Goal: Information Seeking & Learning: Learn about a topic

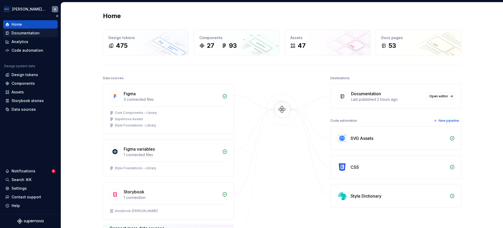
click at [23, 34] on div "Documentation" at bounding box center [26, 32] width 28 height 5
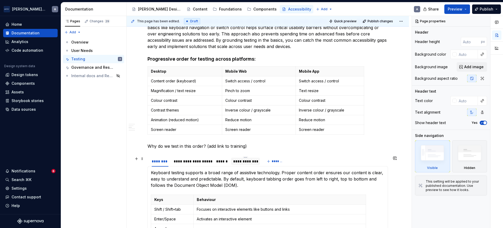
scroll to position [208, 0]
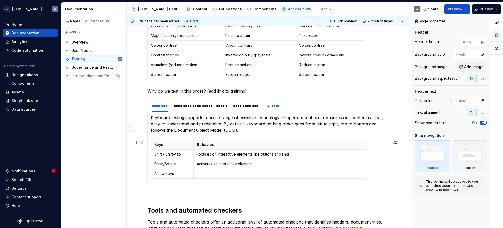
click at [246, 134] on section-item-column "Keyboard testing supports a broad range of assistive technology. Proper content…" at bounding box center [268, 147] width 234 height 66
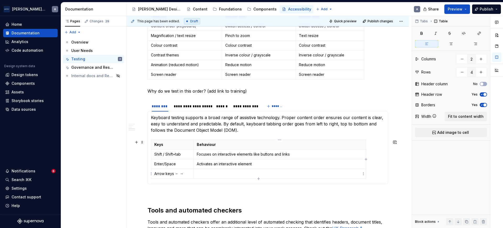
click at [211, 172] on p at bounding box center [280, 173] width 166 height 5
type textarea "*"
click at [151, 152] on html "[PERSON_NAME] Airlines A Home Documentation Analytics Code automation Design sy…" at bounding box center [251, 114] width 503 height 228
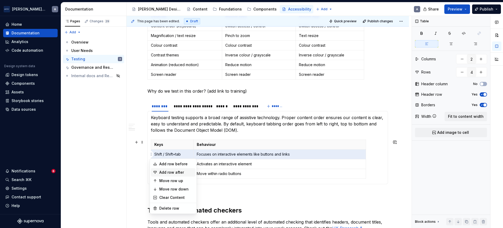
click at [176, 172] on div "Add row after" at bounding box center [176, 171] width 34 height 5
type input "5"
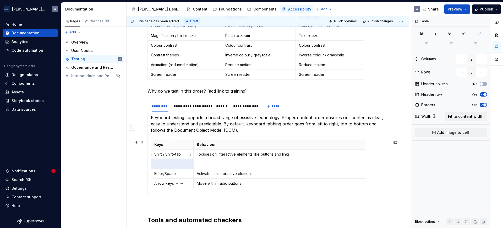
click at [184, 153] on p "Shift / Shift+tab" at bounding box center [172, 153] width 36 height 5
click at [162, 162] on p at bounding box center [172, 163] width 36 height 5
click at [271, 154] on p "Focuses on interactive elements like buttons and links" at bounding box center [280, 153] width 166 height 5
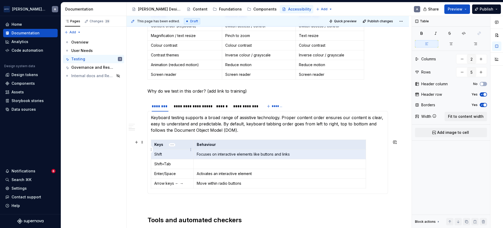
drag, startPoint x: 252, startPoint y: 153, endPoint x: 188, endPoint y: 151, distance: 64.5
click at [188, 151] on tr "Shift Focuses on interactive elements like buttons and links" at bounding box center [258, 154] width 215 height 10
click at [211, 153] on p "Focuses on interactive elements like buttons and links" at bounding box center [280, 153] width 166 height 5
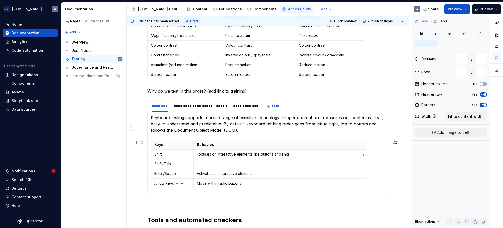
click at [216, 153] on p "Focuses on interactive elements like buttons and links" at bounding box center [280, 153] width 166 height 5
click at [259, 152] on p "Focuses on next interactive elements like buttons and links" at bounding box center [280, 153] width 166 height 5
click at [261, 153] on p "Focuses on next interactive elements like buttons and links" at bounding box center [280, 153] width 166 height 5
click at [244, 165] on p at bounding box center [280, 163] width 166 height 5
click at [261, 174] on p "Activates an interactive element" at bounding box center [280, 173] width 166 height 5
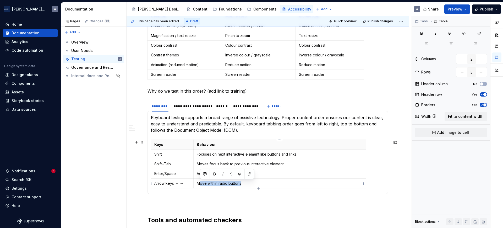
drag, startPoint x: 244, startPoint y: 183, endPoint x: 199, endPoint y: 179, distance: 44.7
click at [199, 179] on td "Move within radio buttons" at bounding box center [279, 183] width 172 height 10
click at [186, 184] on p "Arrow keys ← →" at bounding box center [172, 182] width 36 height 5
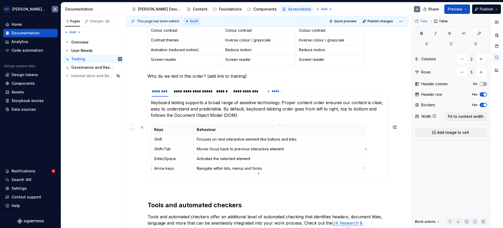
click at [282, 169] on p "Navigate within lists, menus and forms" at bounding box center [280, 167] width 166 height 5
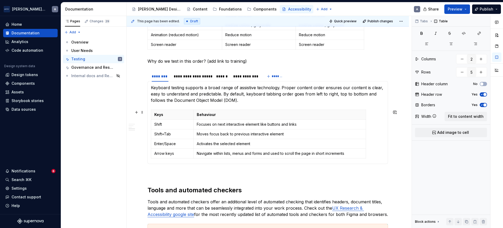
scroll to position [234, 0]
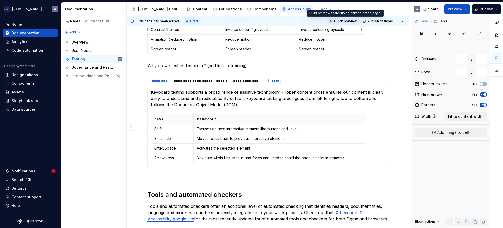
click at [346, 20] on span "Quick preview" at bounding box center [345, 21] width 23 height 4
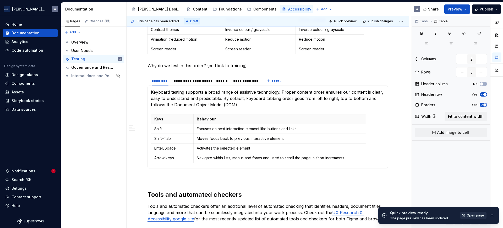
click at [470, 214] on span "Open page" at bounding box center [475, 215] width 18 height 4
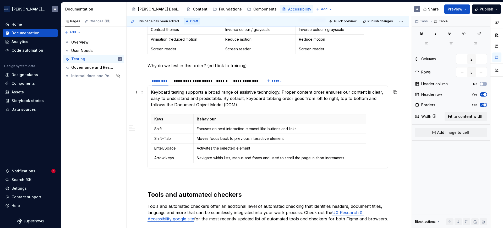
click at [192, 101] on p "Keyboard testing supports a broad range of assistive technology. Proper content…" at bounding box center [268, 98] width 234 height 19
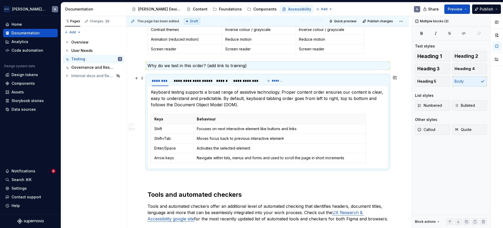
drag, startPoint x: 248, startPoint y: 105, endPoint x: 136, endPoint y: 86, distance: 113.7
click at [136, 86] on div "Manual and user testing Several accessibility requirements need manual or user …" at bounding box center [267, 179] width 282 height 618
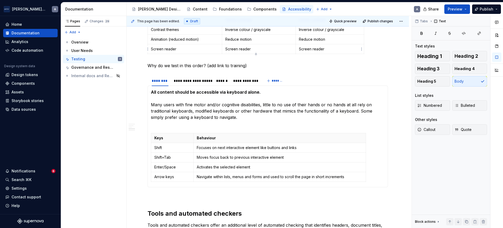
type textarea "*"
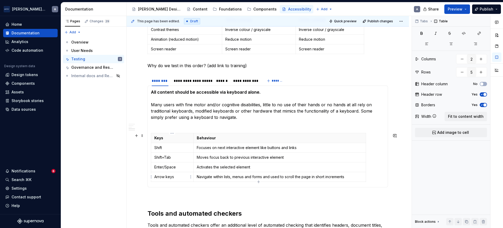
click at [173, 178] on p "Arrow keys" at bounding box center [172, 176] width 36 height 5
click at [258, 180] on icon "button" at bounding box center [258, 181] width 4 height 4
type input "6"
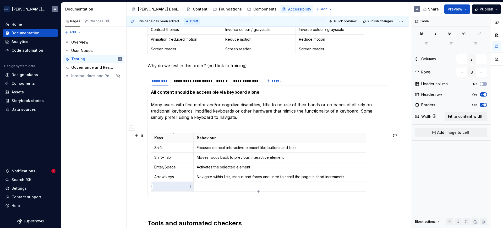
click at [167, 183] on td at bounding box center [172, 186] width 42 height 10
click at [183, 126] on section-item-column "All content should be accessible via keyboard alone. Many users with fine motor…" at bounding box center [268, 141] width 234 height 104
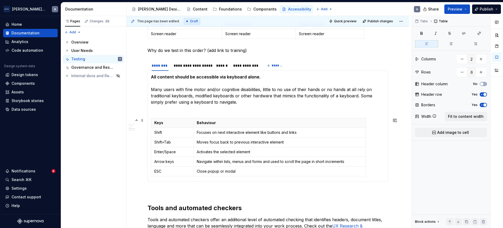
scroll to position [250, 0]
type textarea "*"
click at [242, 100] on p "All content should be accessible via keyboard alone. Many users with fine motor…" at bounding box center [268, 92] width 234 height 38
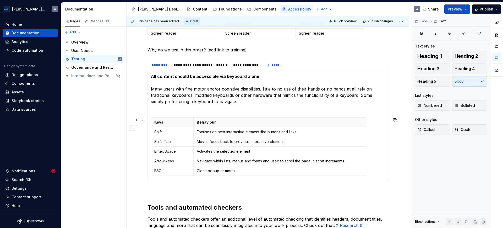
click at [223, 111] on section-item-column "All content should be accessible via keyboard alone. Many users with fine motor…" at bounding box center [268, 125] width 234 height 104
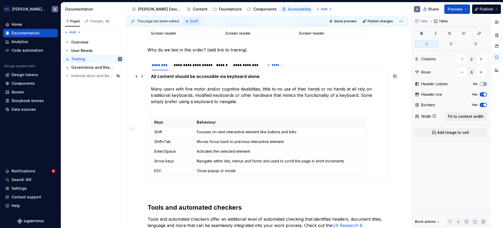
click at [240, 101] on p "All content should be accessible via keyboard alone. Many users with fine motor…" at bounding box center [268, 92] width 234 height 38
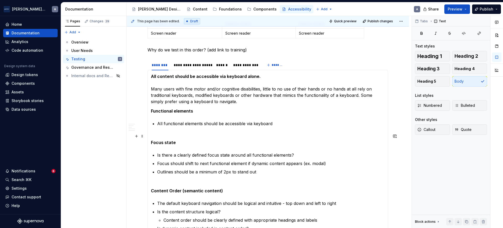
click at [168, 129] on section-item-column "All content should be accessible via keyboard alone. Many users with fine motor…" at bounding box center [268, 221] width 234 height 297
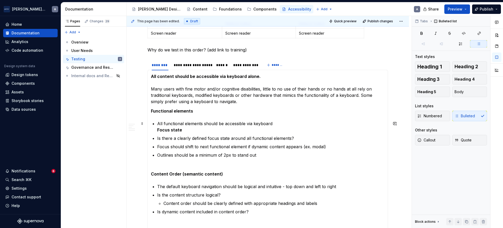
click at [157, 130] on section-item-column "All content should be accessible via keyboard alone. Many users with fine motor…" at bounding box center [268, 213] width 234 height 280
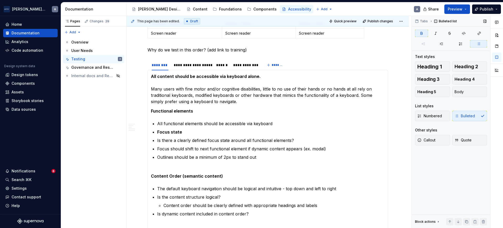
click at [466, 111] on div "Numbered Bulleted" at bounding box center [451, 116] width 72 height 10
click at [458, 114] on div "Numbered Bulleted" at bounding box center [451, 116] width 72 height 10
click at [461, 88] on button "Body" at bounding box center [469, 91] width 35 height 10
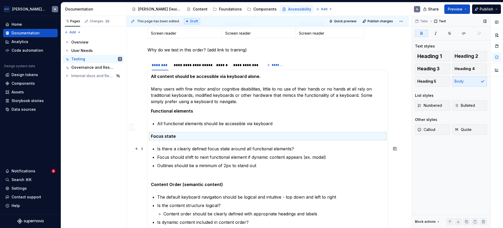
scroll to position [257, 0]
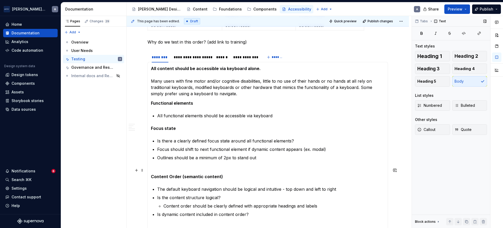
click at [175, 165] on section-item-column "All content should be accessible via keyboard alone. Many users with fine motor…" at bounding box center [268, 210] width 234 height 291
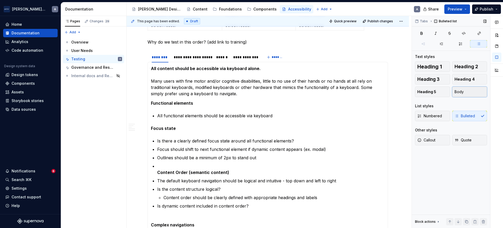
click at [462, 91] on span "Body" at bounding box center [458, 91] width 9 height 5
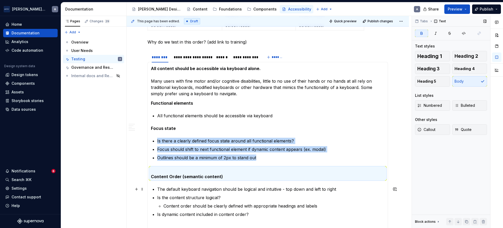
scroll to position [271, 0]
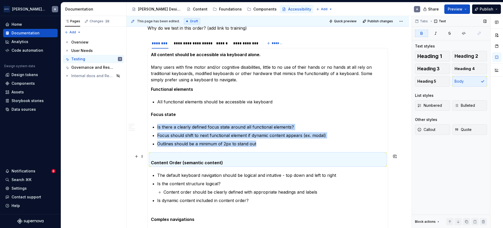
click at [152, 161] on strong "Content Order (semantic content)" at bounding box center [187, 162] width 72 height 5
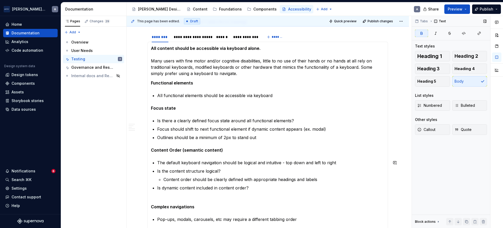
scroll to position [278, 0]
click at [168, 196] on section-item-column "All content should be accessible via keyboard alone. Many users with fine motor…" at bounding box center [268, 187] width 234 height 285
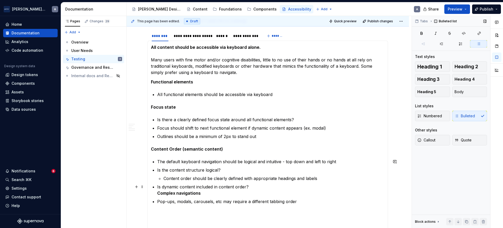
click at [159, 193] on strong "Complex navigations" at bounding box center [178, 192] width 43 height 5
click at [473, 91] on button "Body" at bounding box center [469, 91] width 35 height 10
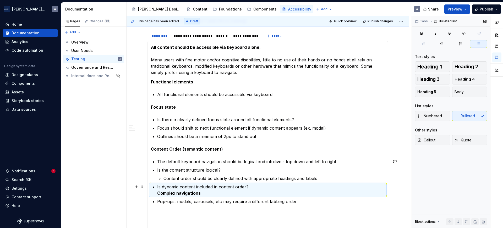
click at [262, 186] on p "Is dynamic content included in content order? Complex navigations" at bounding box center [270, 189] width 227 height 13
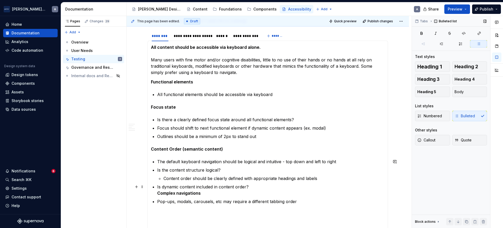
click at [156, 191] on section-item-column "All content should be accessible via keyboard alone. Many users with fine motor…" at bounding box center [268, 178] width 234 height 268
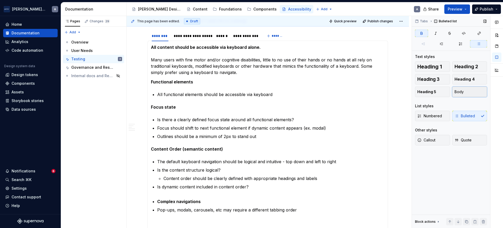
click at [458, 89] on button "Body" at bounding box center [469, 91] width 35 height 10
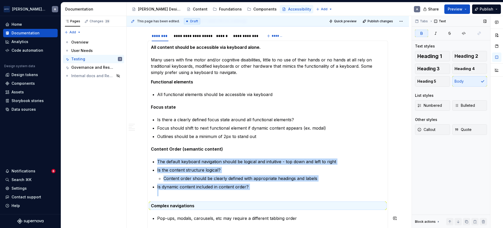
scroll to position [286, 0]
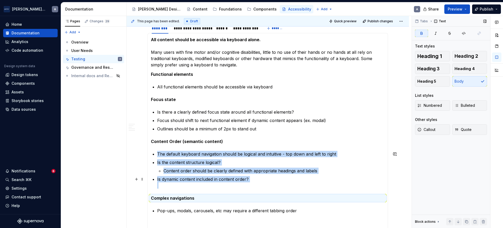
click at [181, 185] on p "Is dynamic content included in content order?" at bounding box center [270, 182] width 227 height 13
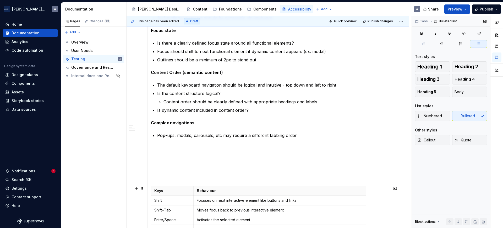
scroll to position [356, 0]
click at [181, 174] on p at bounding box center [268, 172] width 234 height 13
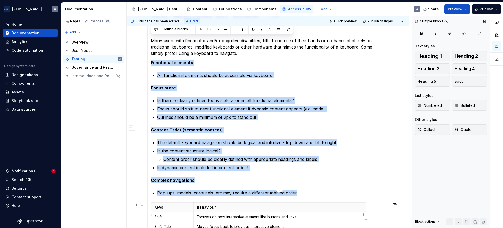
scroll to position [322, 0]
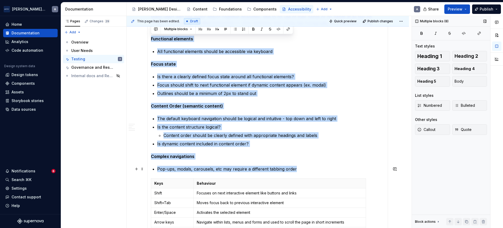
drag, startPoint x: 151, startPoint y: 108, endPoint x: 303, endPoint y: 169, distance: 164.1
click at [303, 169] on section-item-column "All content should be accessible via keyboard alone. Many users with fine motor…" at bounding box center [268, 120] width 234 height 238
copy section-item-column "Functional elements All functional elements should be accessible via keyboard F…"
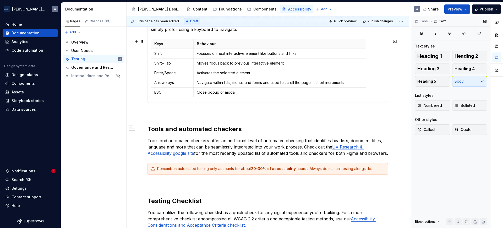
click at [372, 99] on div "Keys Behaviour Shift Focuses on next interactive element like buttons and links…" at bounding box center [268, 69] width 234 height 60
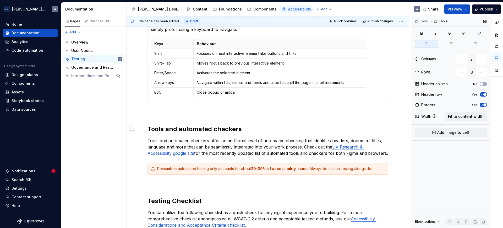
scroll to position [286, 0]
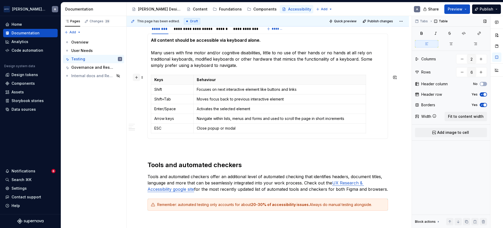
click at [138, 77] on button "button" at bounding box center [136, 77] width 7 height 7
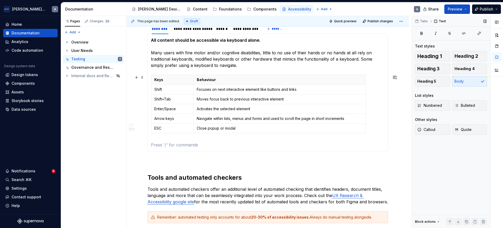
click at [171, 146] on p at bounding box center [268, 144] width 234 height 6
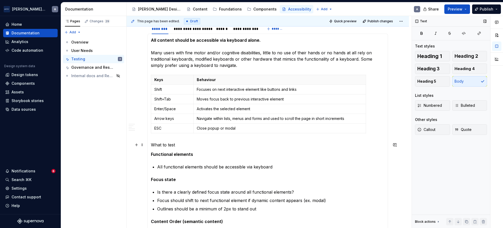
click at [168, 145] on p "What to test" at bounding box center [268, 144] width 234 height 6
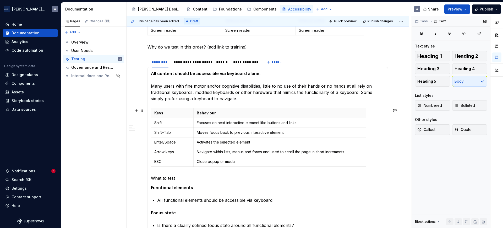
scroll to position [252, 0]
click at [165, 73] on strong "All content should be accessible via keyboard alone." at bounding box center [206, 73] width 110 height 5
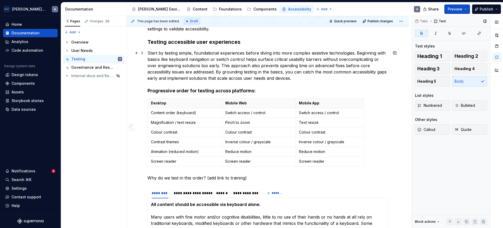
scroll to position [131, 0]
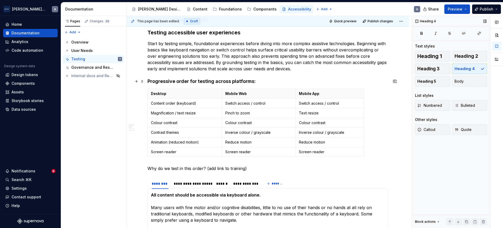
click at [167, 82] on h4 "Progressive order for testing across platforms:" at bounding box center [267, 81] width 240 height 6
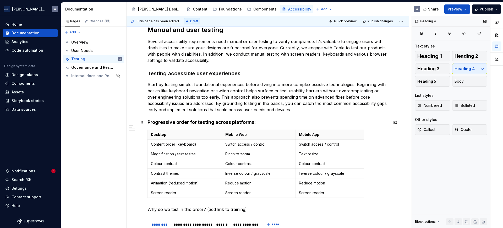
scroll to position [89, 0]
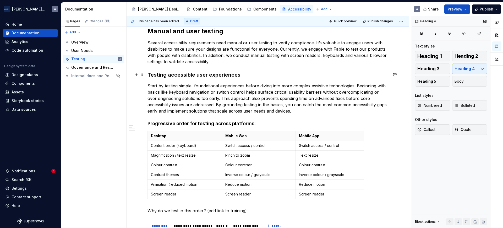
click at [174, 77] on h3 "Testing accessible user experiences" at bounding box center [267, 74] width 240 height 7
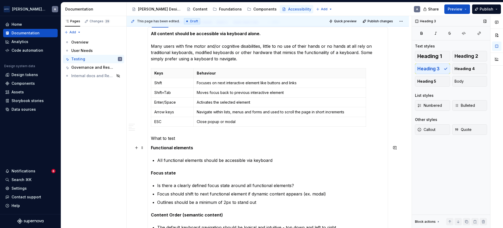
scroll to position [300, 0]
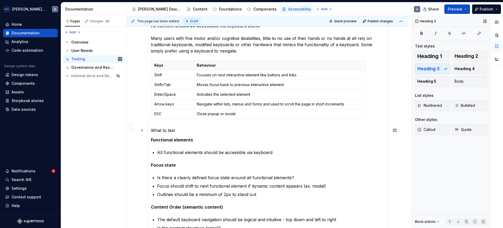
click at [160, 132] on p "What to test" at bounding box center [268, 130] width 234 height 6
click at [440, 80] on button "Heading 5" at bounding box center [432, 81] width 35 height 10
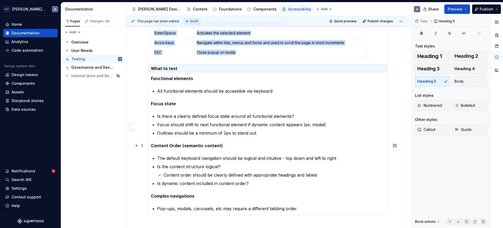
scroll to position [386, 0]
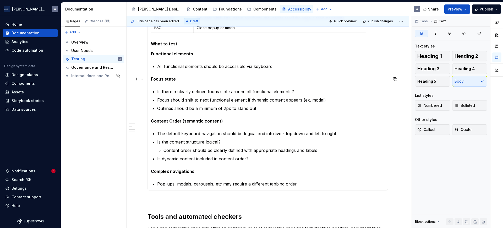
click at [170, 77] on strong "Focus state" at bounding box center [163, 78] width 25 height 5
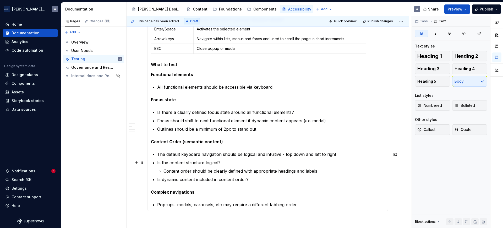
scroll to position [366, 0]
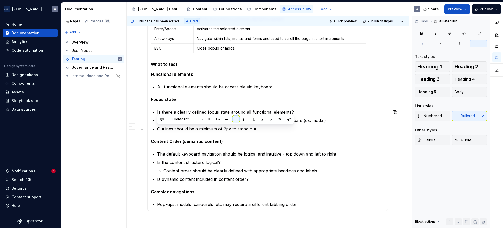
drag, startPoint x: 275, startPoint y: 128, endPoint x: 158, endPoint y: 125, distance: 117.3
click at [158, 125] on p "Outlines should be a minimum of 2px to stand out" at bounding box center [270, 128] width 227 height 6
drag, startPoint x: 201, startPoint y: 152, endPoint x: 169, endPoint y: 121, distance: 44.8
click at [169, 121] on p "Focus should shift to next functional element if dynamic content appears (ex. m…" at bounding box center [270, 120] width 227 height 6
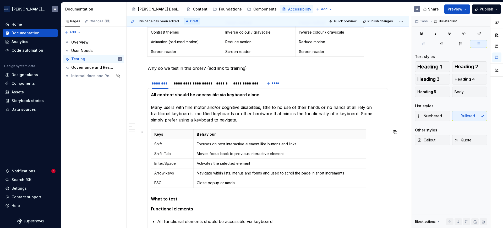
scroll to position [225, 0]
